Goal: Task Accomplishment & Management: Use online tool/utility

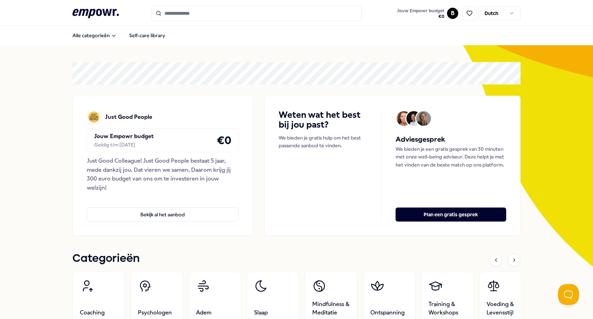
click at [453, 10] on html ".empowr-logo_svg__cls-1{fill:#03032f} Jouw Empowr budget € 0 B Dutch Alle categ…" at bounding box center [296, 159] width 593 height 319
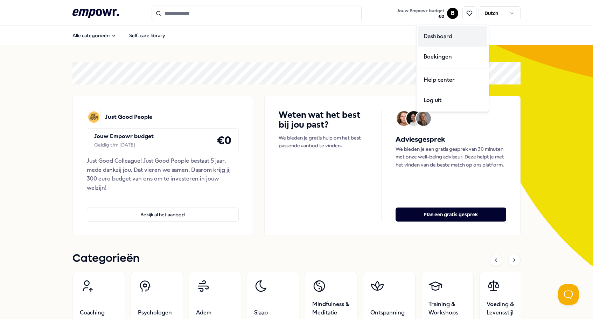
click at [448, 39] on div "Dashboard" at bounding box center [452, 36] width 69 height 20
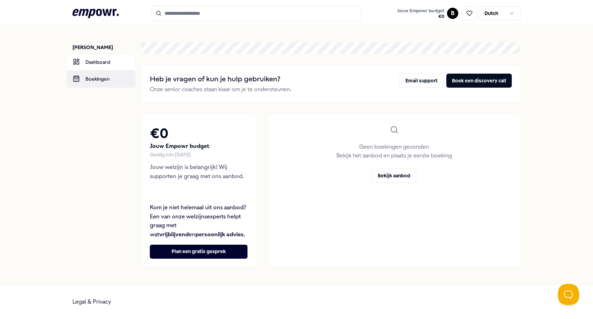
click at [123, 78] on link "Boekingen" at bounding box center [101, 78] width 69 height 17
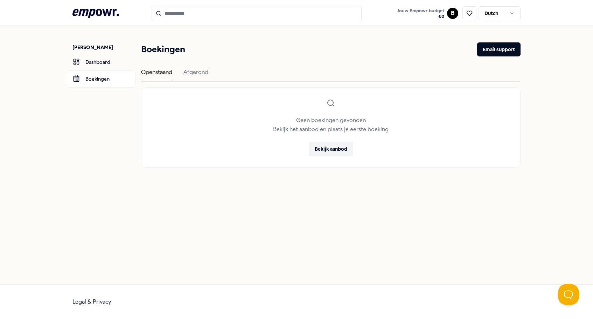
click at [331, 146] on button "Bekijk aanbod" at bounding box center [331, 149] width 44 height 14
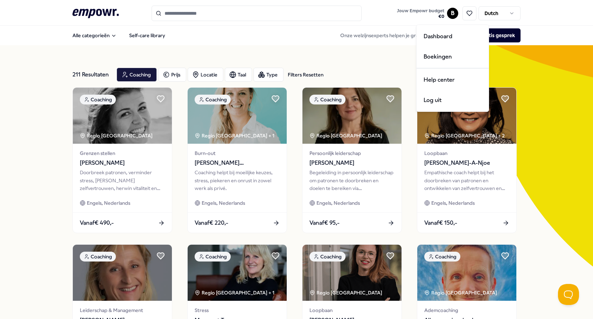
click at [453, 12] on html ".empowr-logo_svg__cls-1{fill:#03032f} Jouw Empowr budget € 0 B Dutch Alle categ…" at bounding box center [296, 159] width 593 height 319
click at [446, 37] on div "Dashboard" at bounding box center [452, 36] width 69 height 20
